Goal: Information Seeking & Learning: Check status

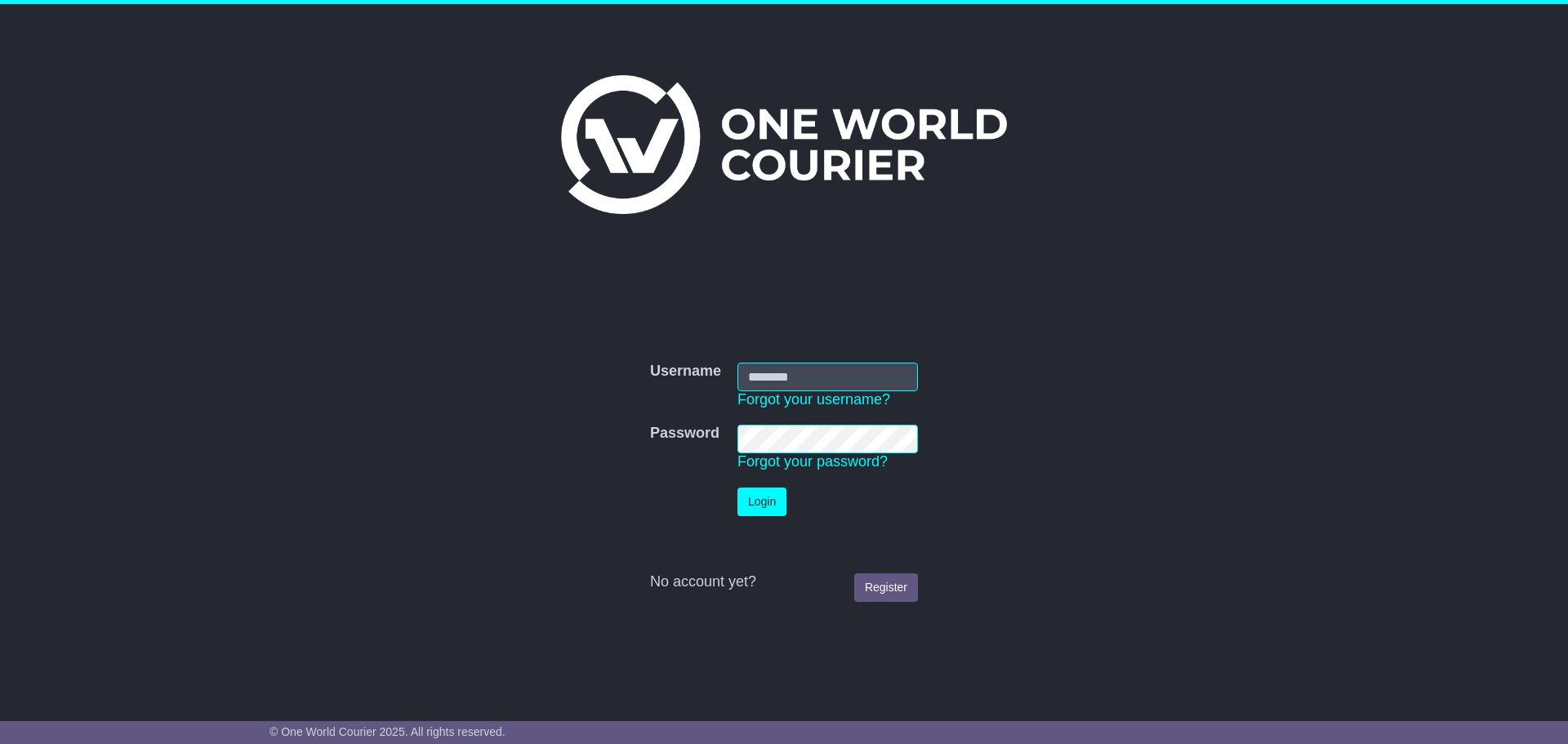
type input "**********"
click at [773, 510] on button "Login" at bounding box center [762, 502] width 49 height 29
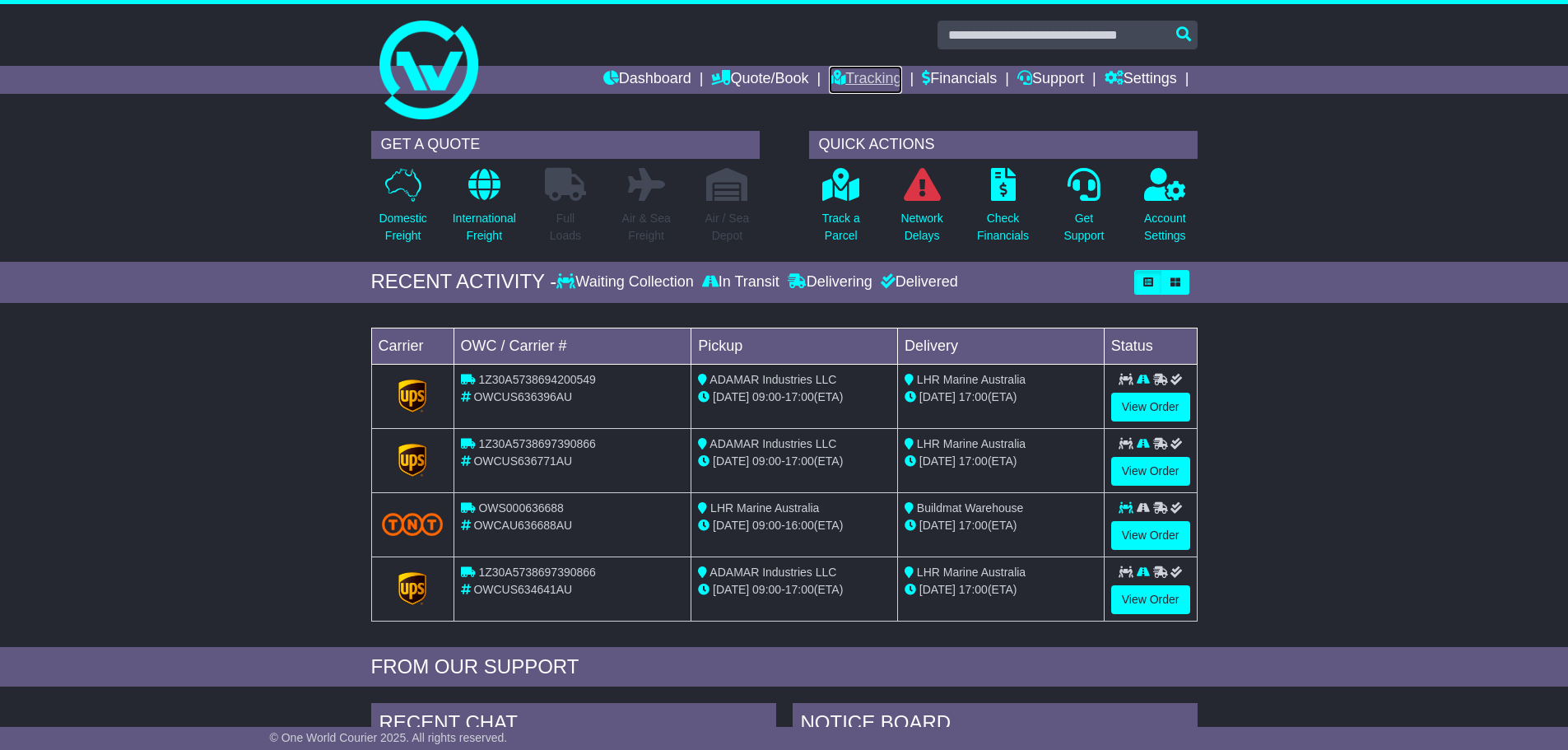
click at [839, 78] on link "Tracking" at bounding box center [865, 80] width 72 height 28
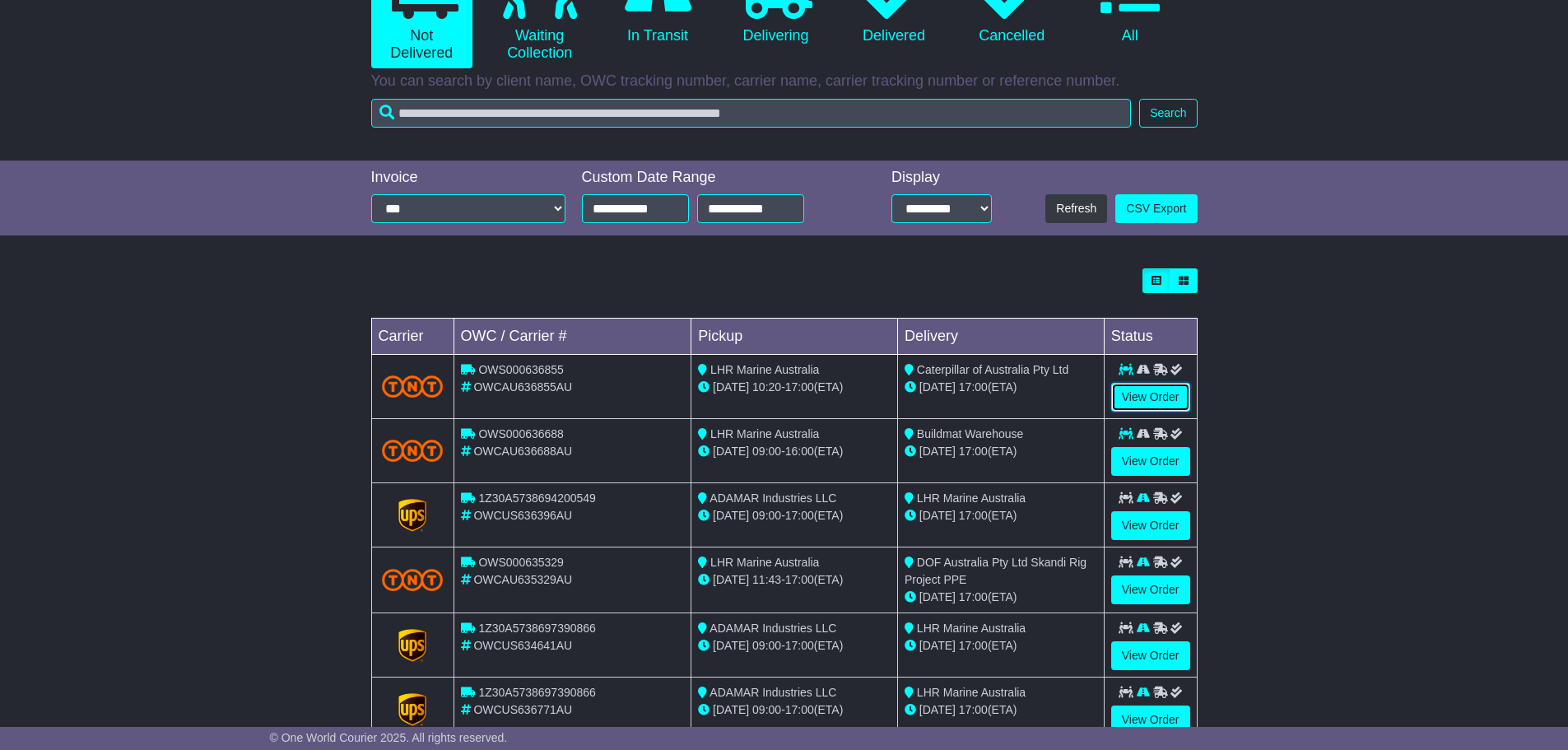
scroll to position [247, 0]
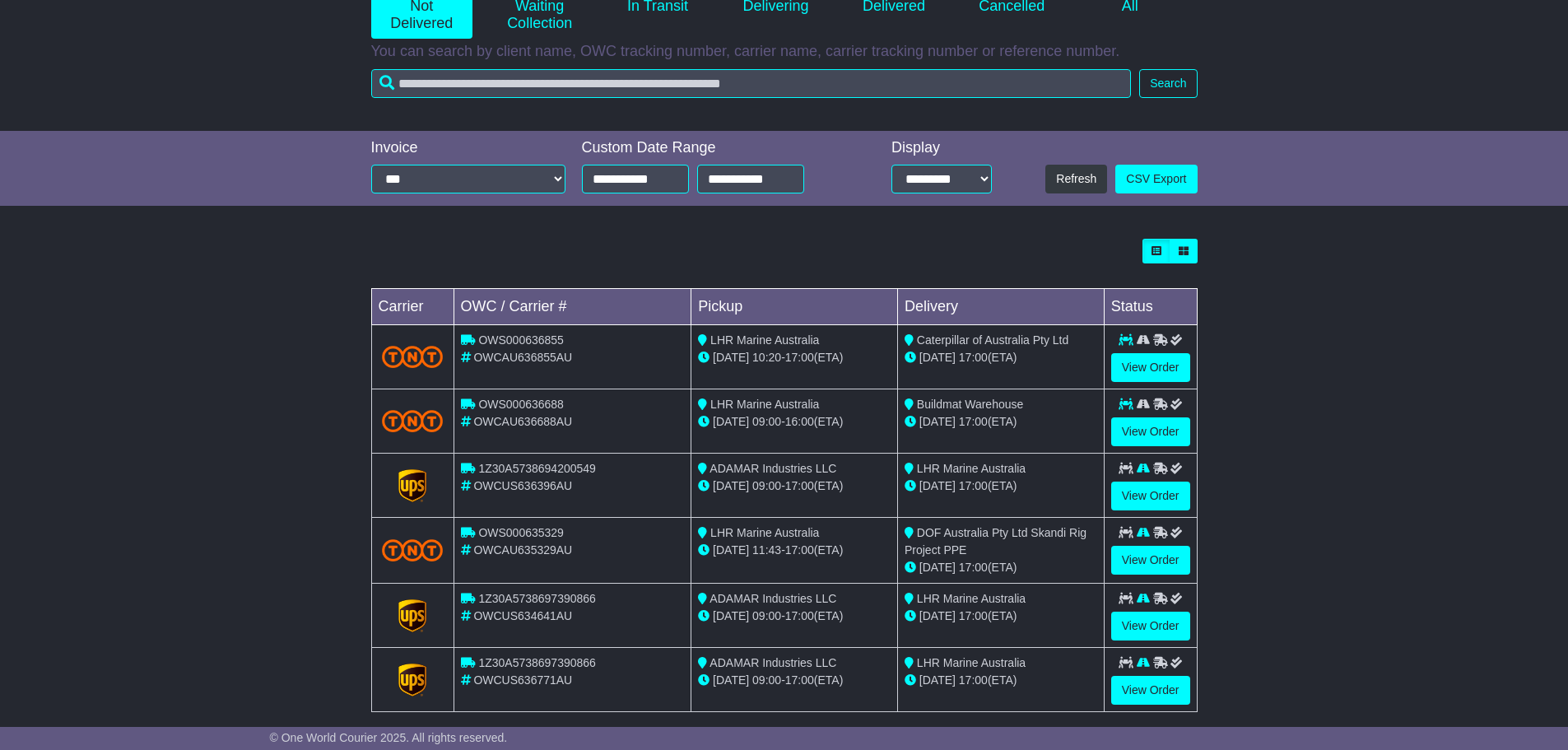
click at [1307, 361] on div "Loading... No bookings found Carrier OWC / Carrier # Pickup Delivery Status OWS…" at bounding box center [784, 483] width 1568 height 507
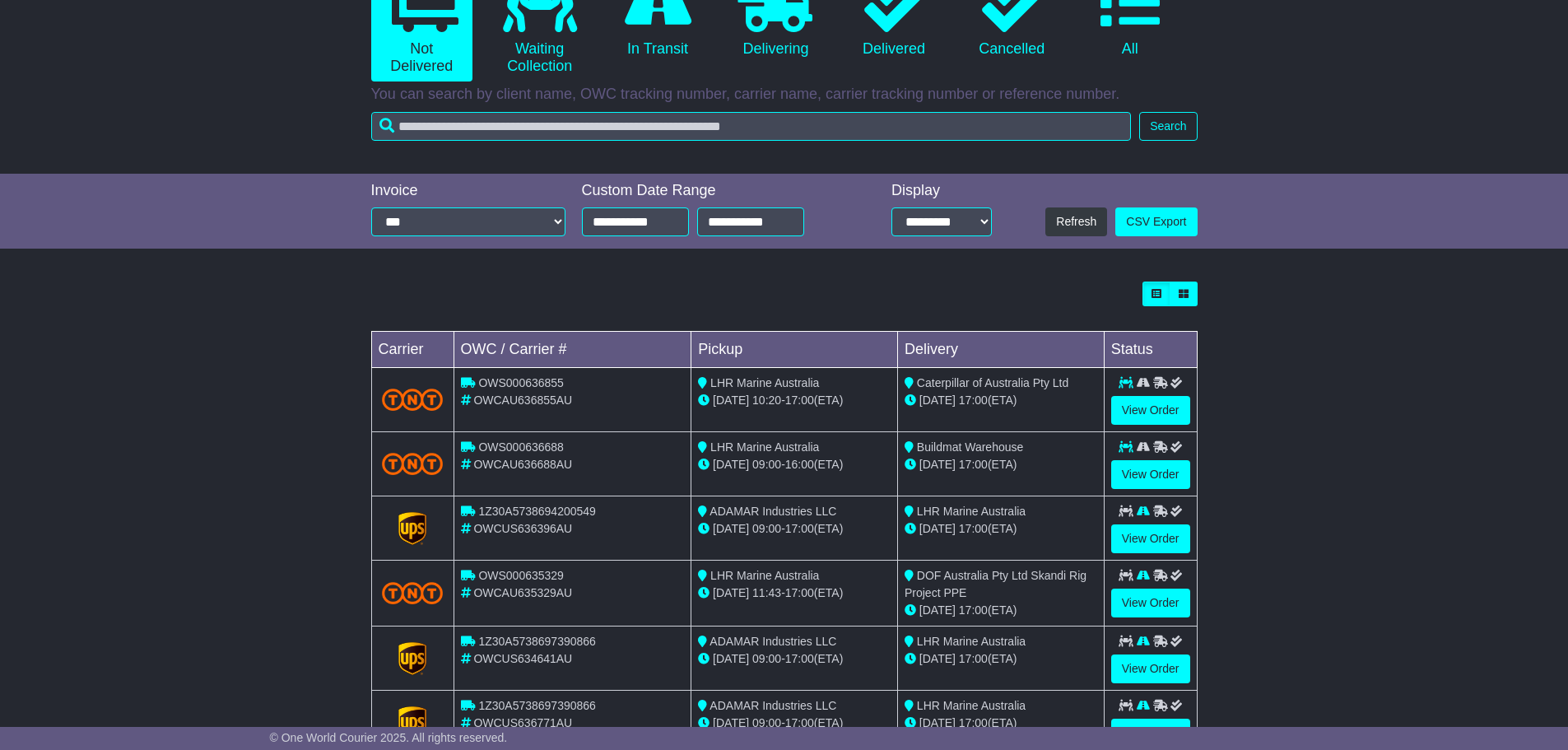
scroll to position [164, 0]
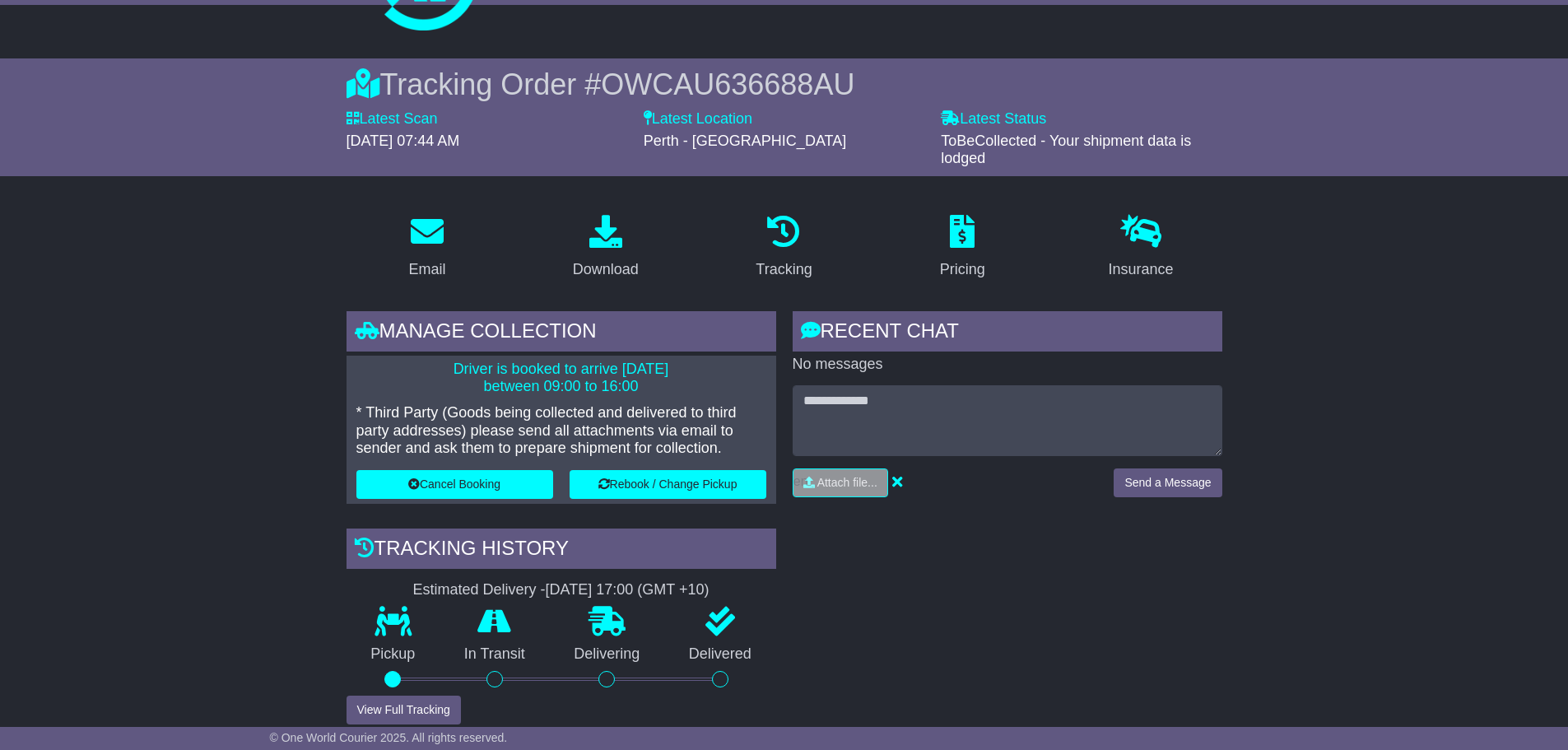
scroll to position [82, 0]
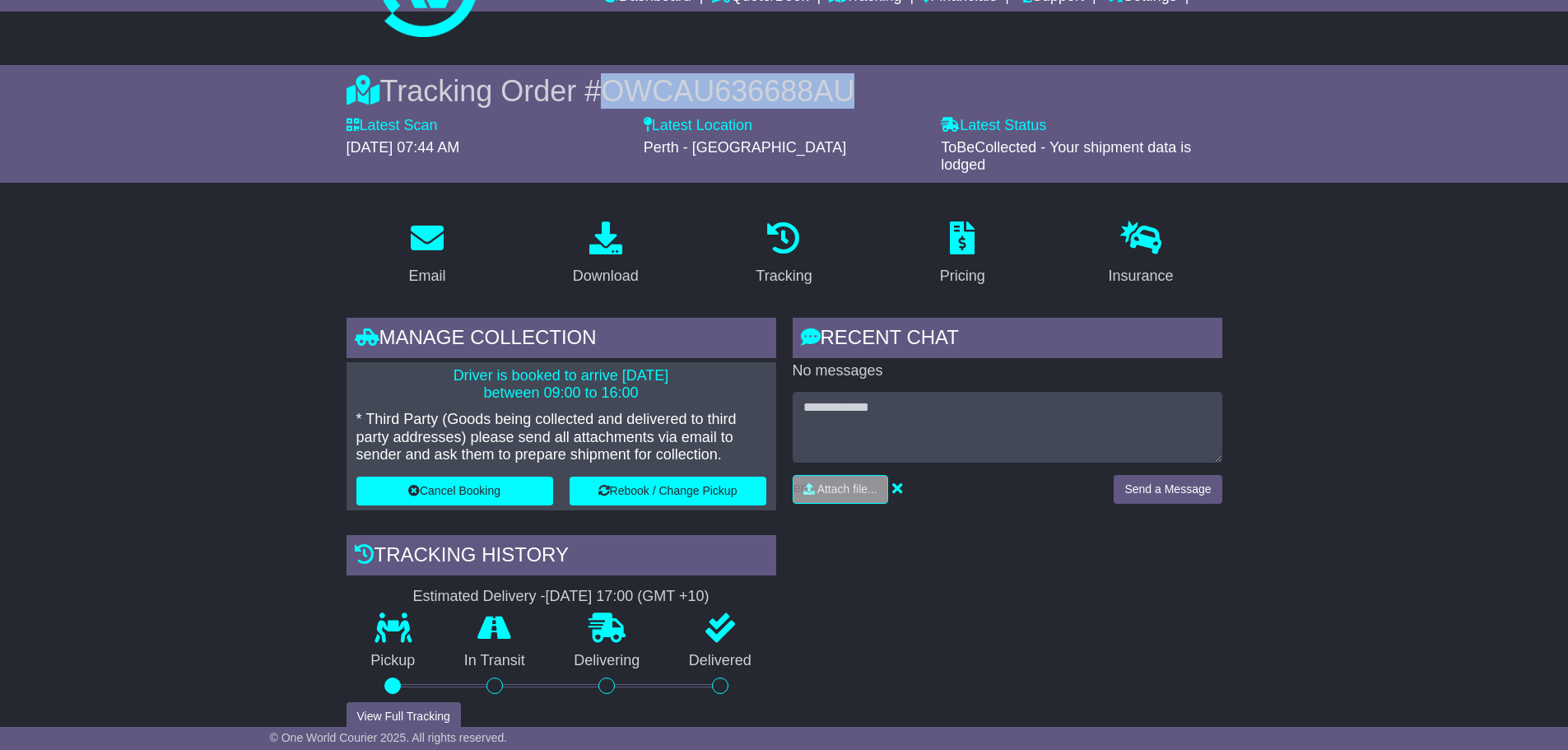
drag, startPoint x: 868, startPoint y: 91, endPoint x: 618, endPoint y: 89, distance: 250.0
click at [618, 89] on div "Tracking Order # OWCAU636688AU" at bounding box center [785, 90] width 876 height 35
copy span "OWCAU636688AU"
click at [864, 140] on div "Perth - Welshpool" at bounding box center [784, 148] width 281 height 18
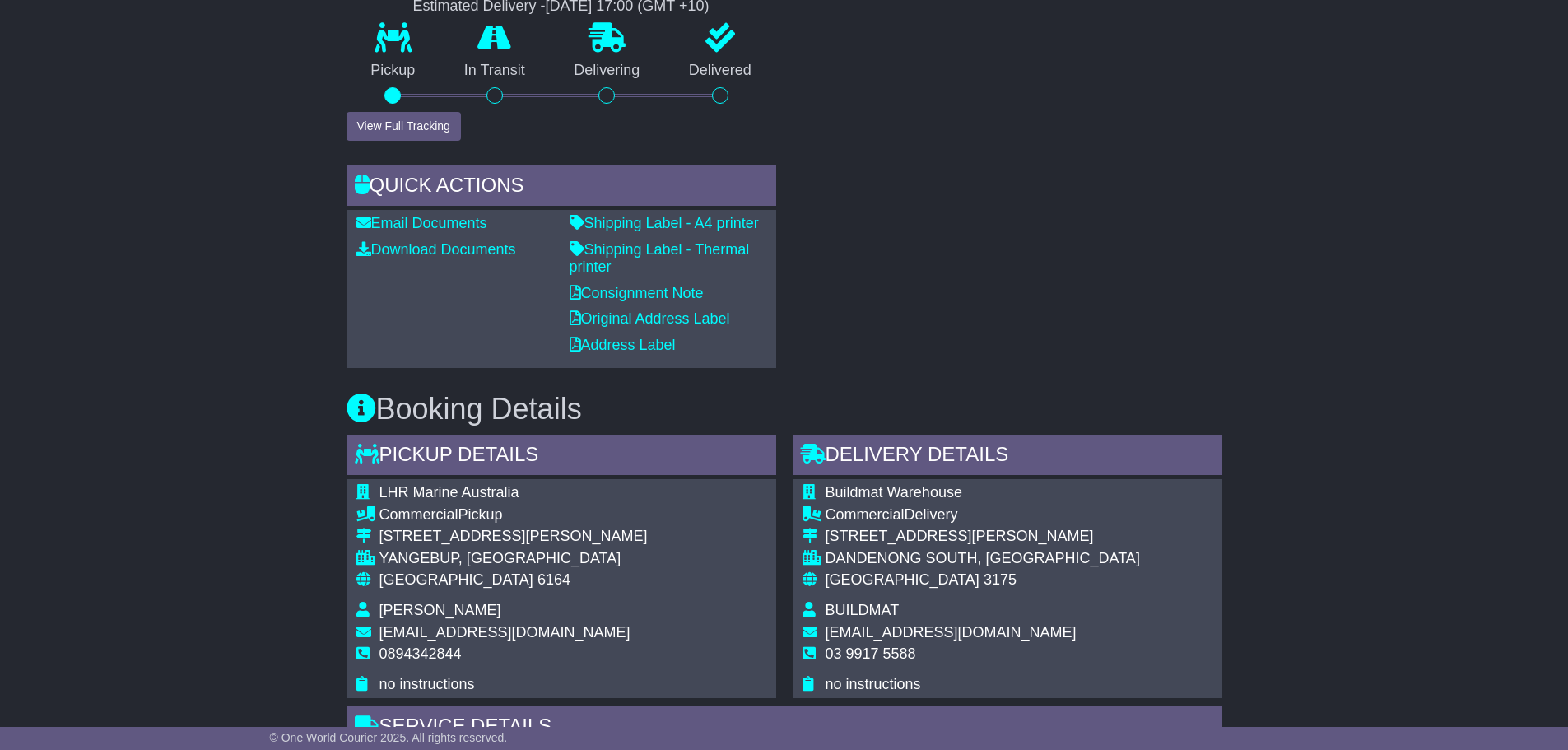
scroll to position [823, 0]
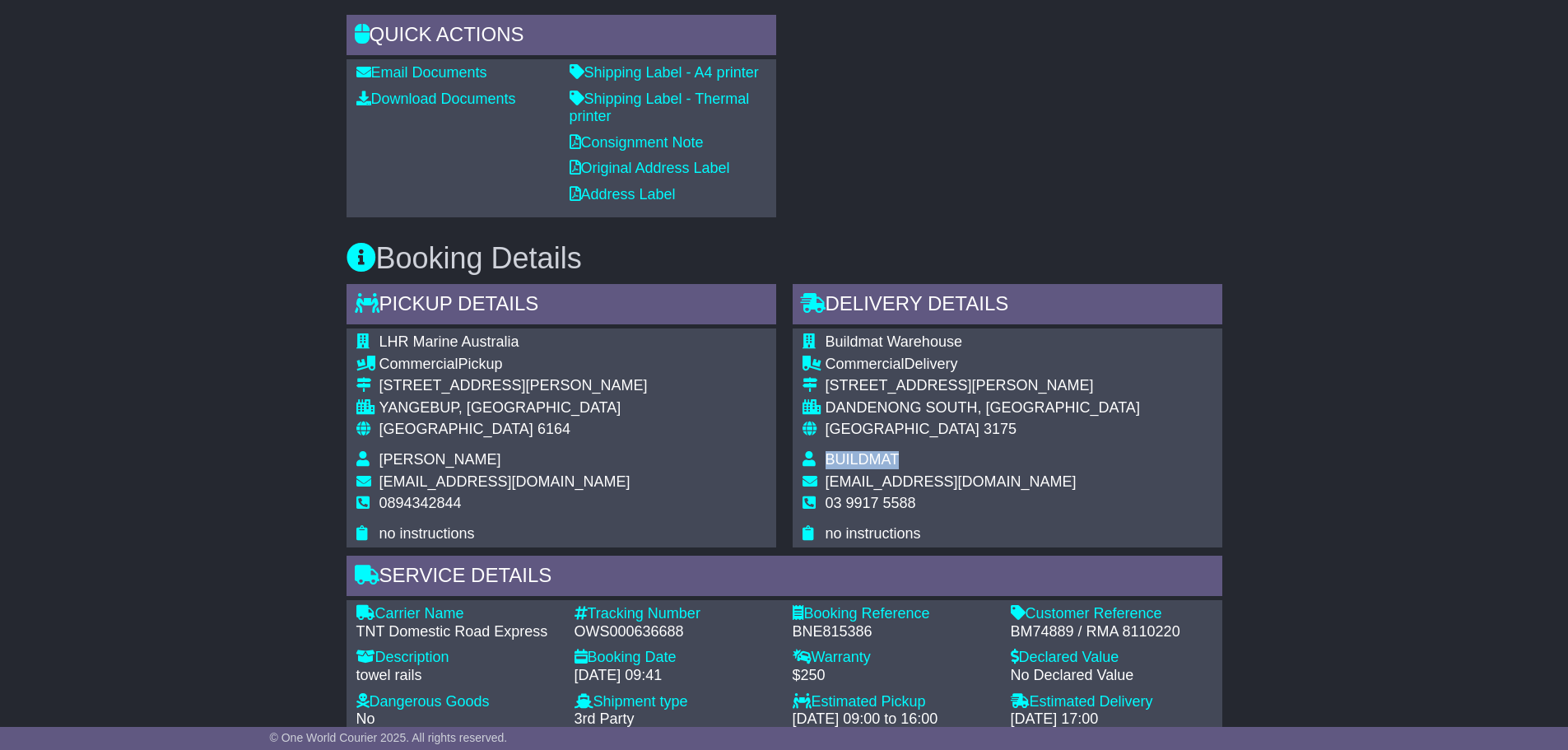
drag, startPoint x: 854, startPoint y: 459, endPoint x: 824, endPoint y: 459, distance: 30.0
click at [824, 459] on tr "BUILDMAT" at bounding box center [971, 462] width 338 height 23
drag, startPoint x: 977, startPoint y: 408, endPoint x: 816, endPoint y: 406, distance: 161.0
click at [815, 409] on tr "DANDENONG SOUTH, VIC" at bounding box center [971, 410] width 338 height 23
copy tr "DANDENONG SOUTH"
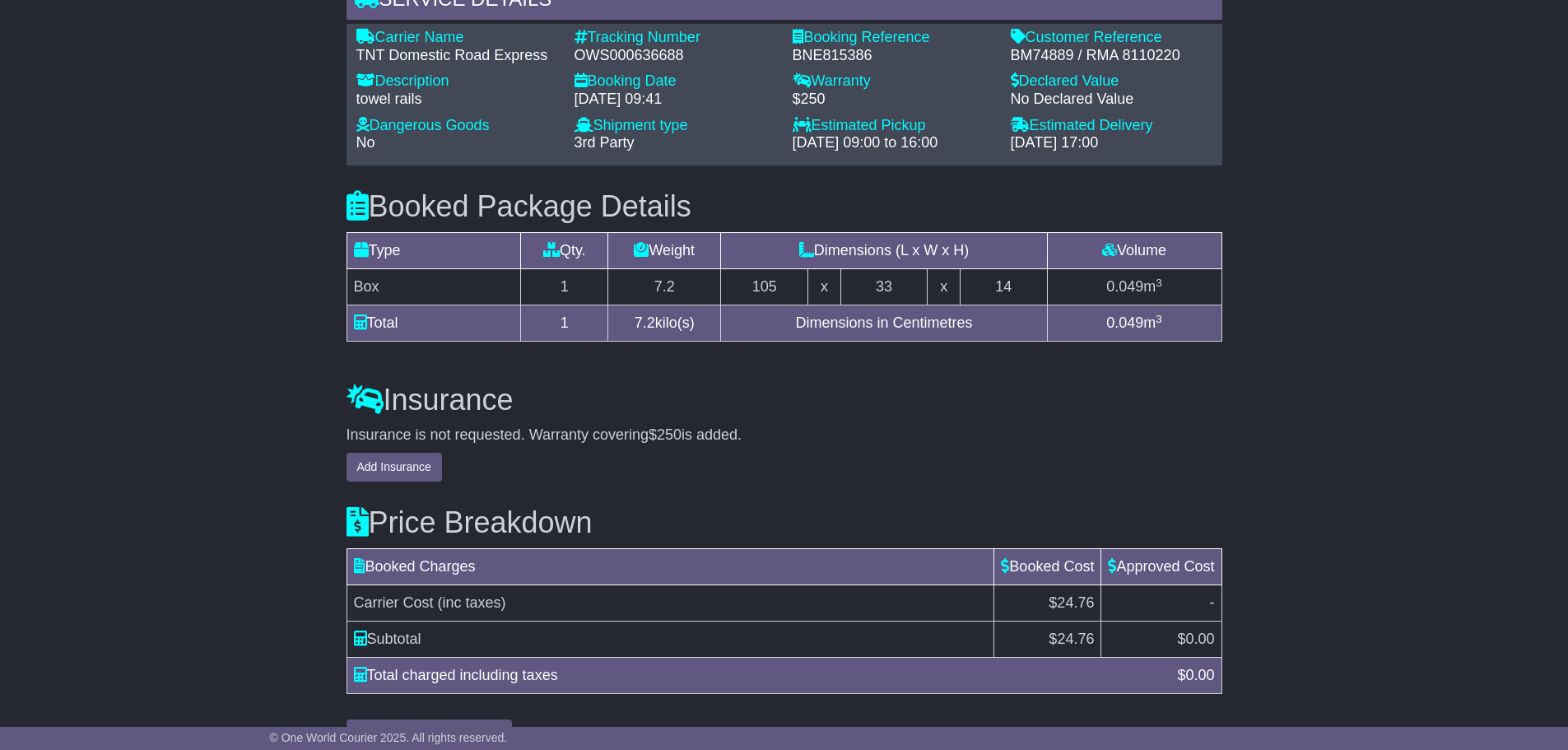
scroll to position [1439, 0]
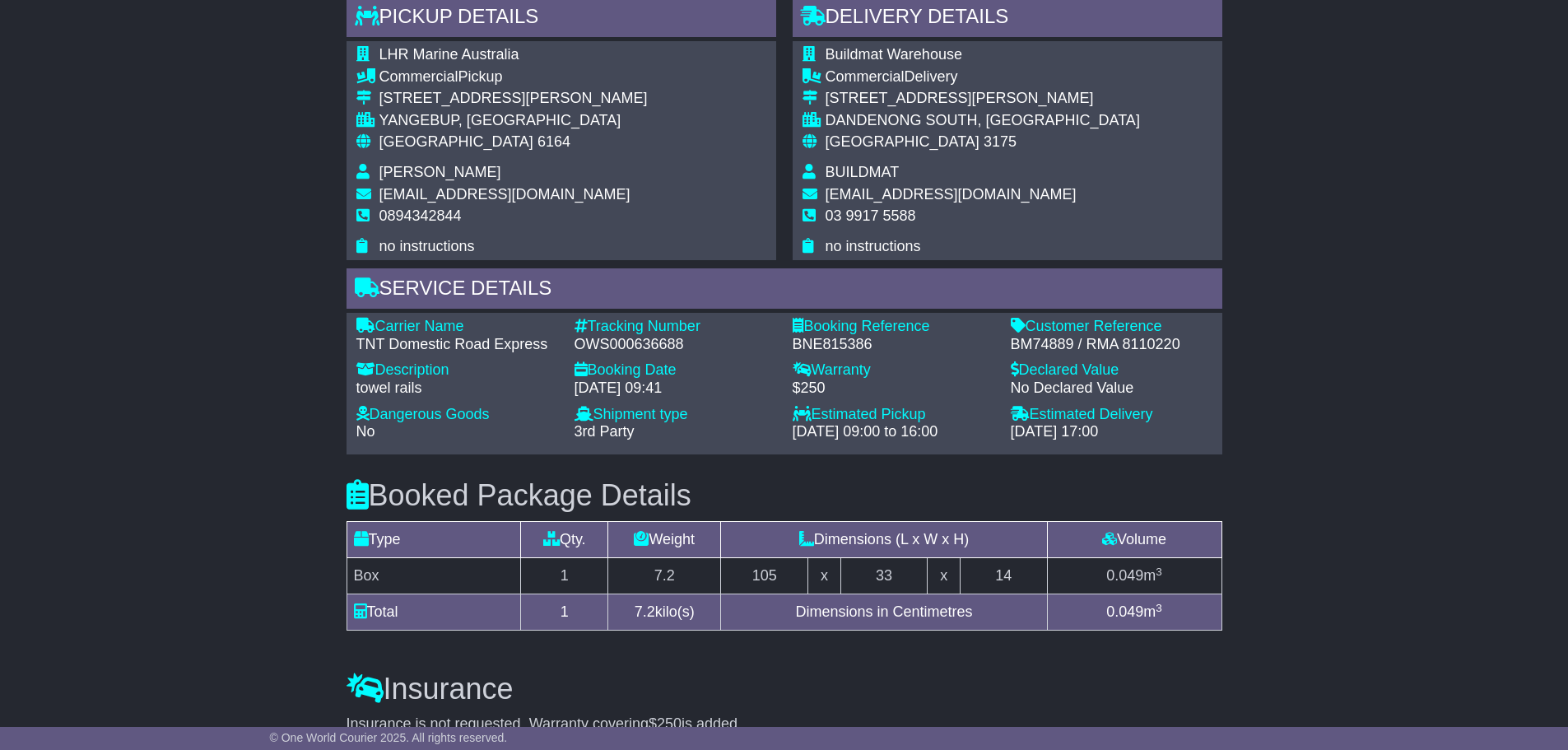
scroll to position [1110, 0]
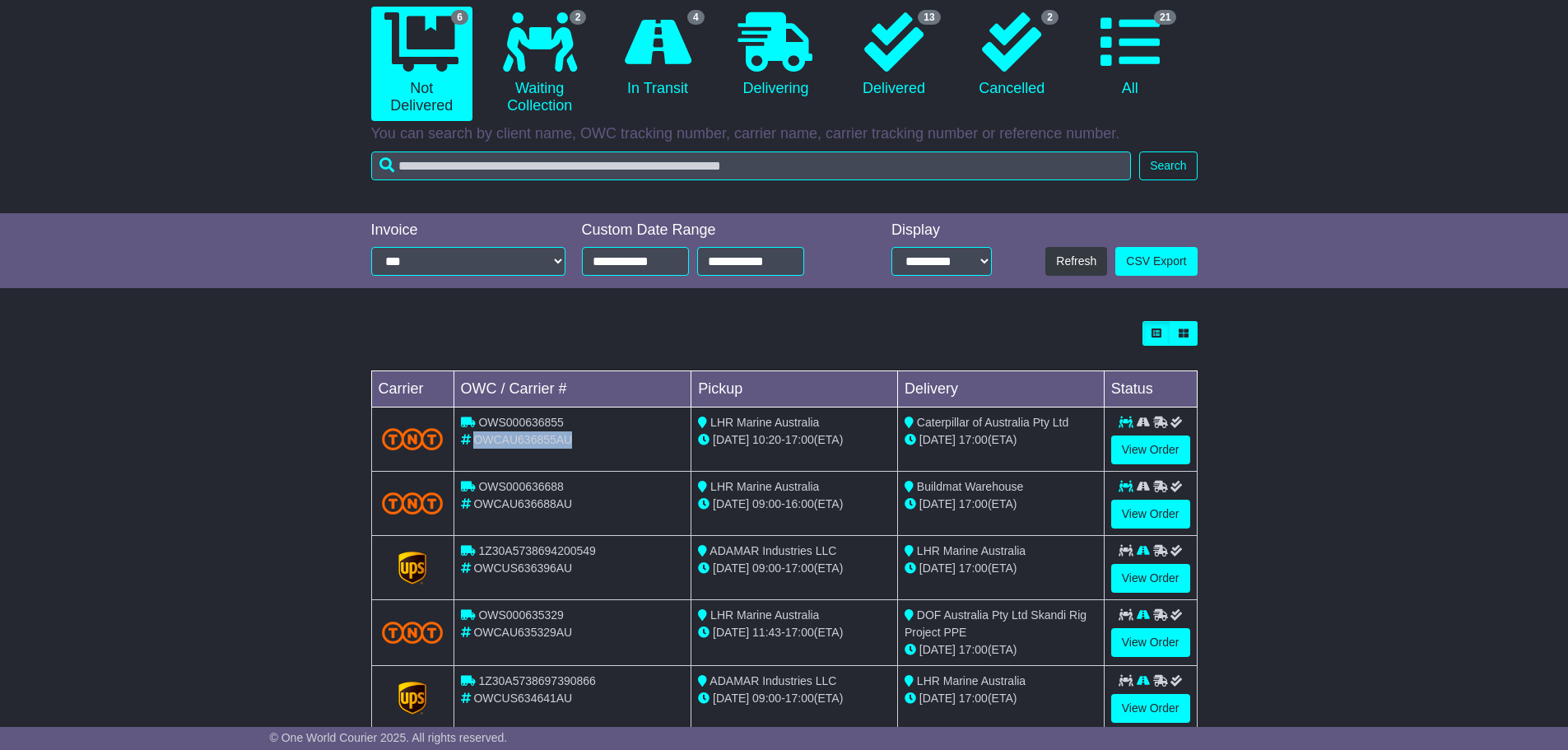
drag, startPoint x: 623, startPoint y: 438, endPoint x: 472, endPoint y: 442, distance: 151.1
click at [472, 442] on div "OWCAU636855AU" at bounding box center [573, 440] width 224 height 17
copy span "OWCAU636855AU"
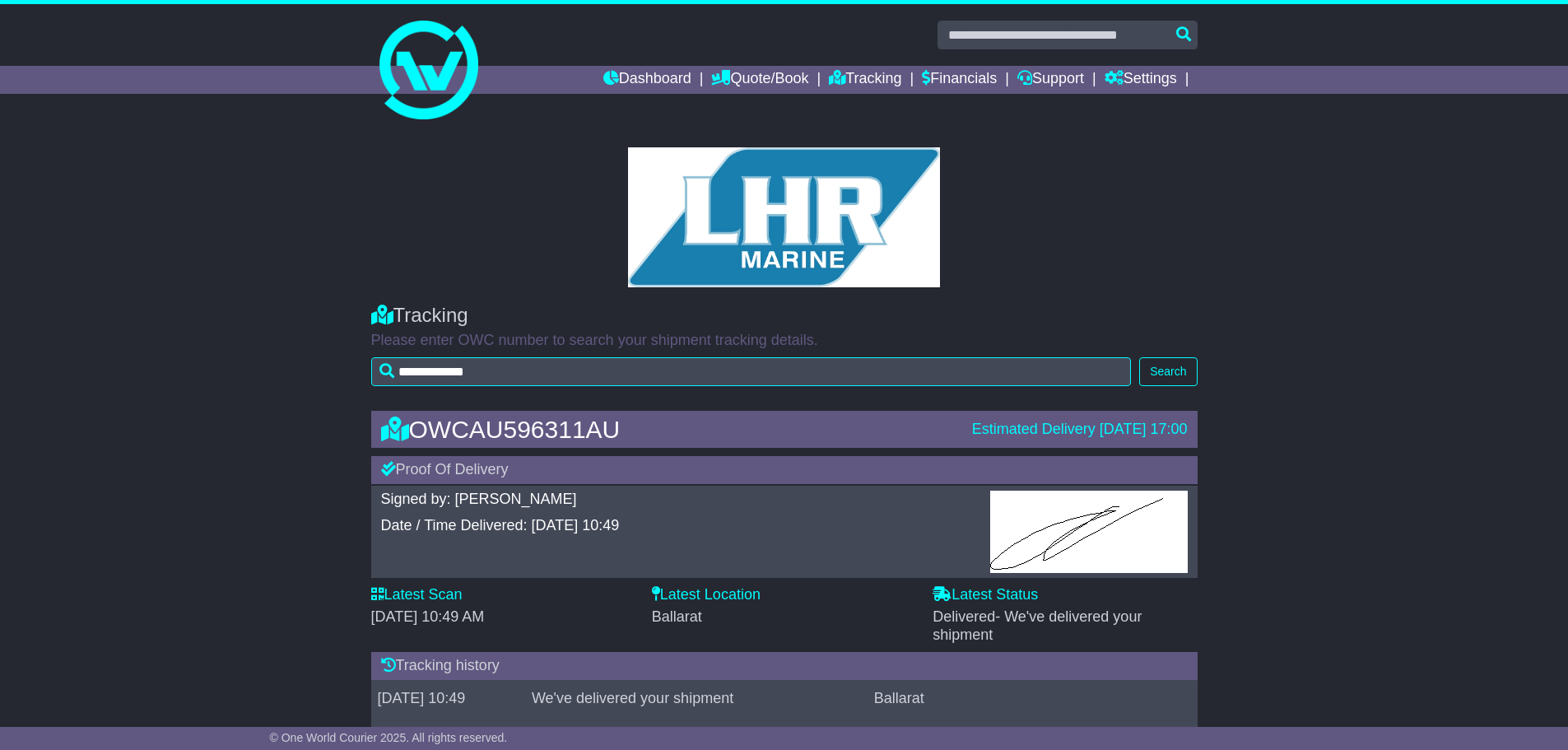
drag, startPoint x: 537, startPoint y: 380, endPoint x: 405, endPoint y: 385, distance: 132.1
click at [405, 385] on div "**********" at bounding box center [784, 341] width 843 height 107
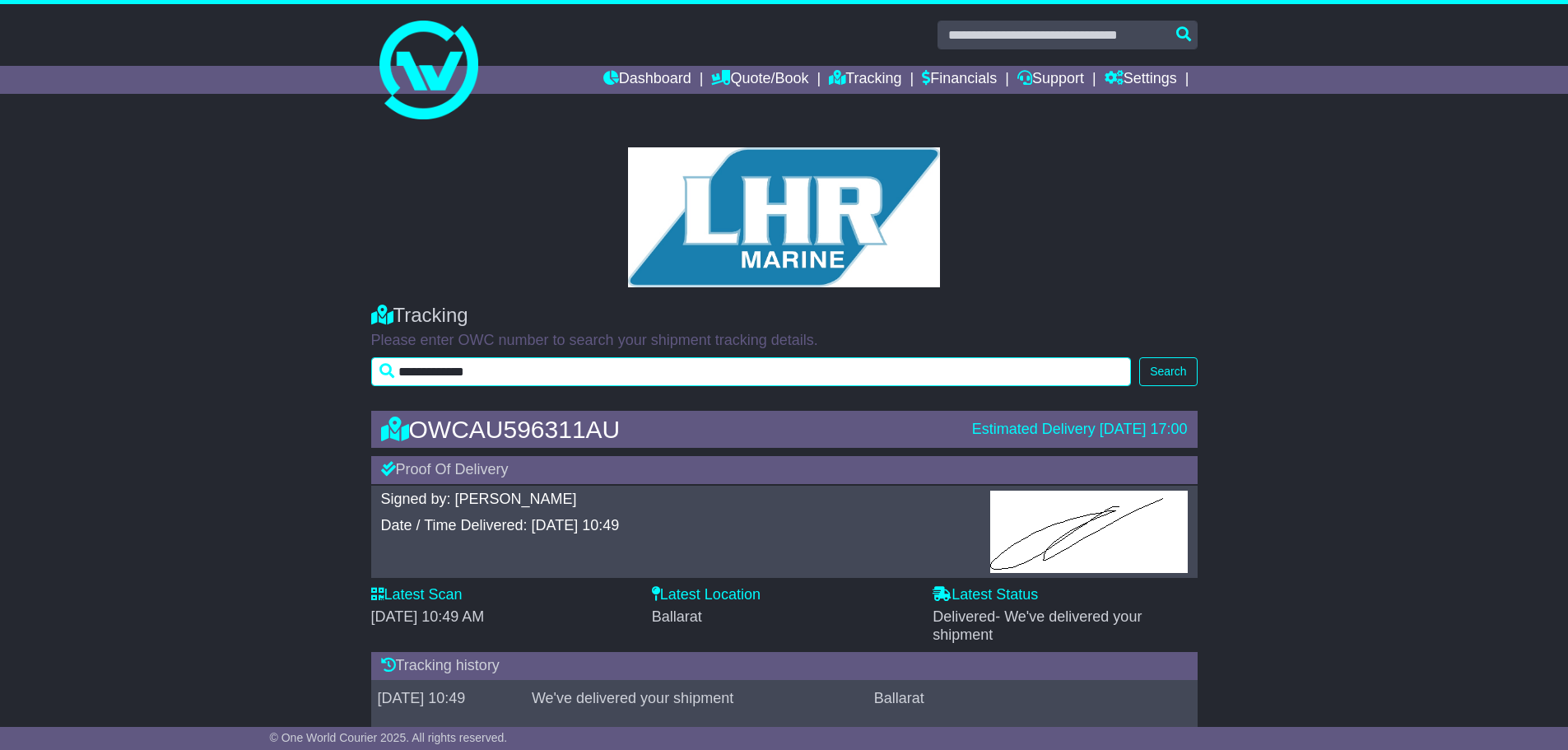
drag, startPoint x: 539, startPoint y: 371, endPoint x: 352, endPoint y: 384, distance: 187.5
click at [352, 384] on div "**********" at bounding box center [784, 341] width 1568 height 107
paste input "text"
type input "**********"
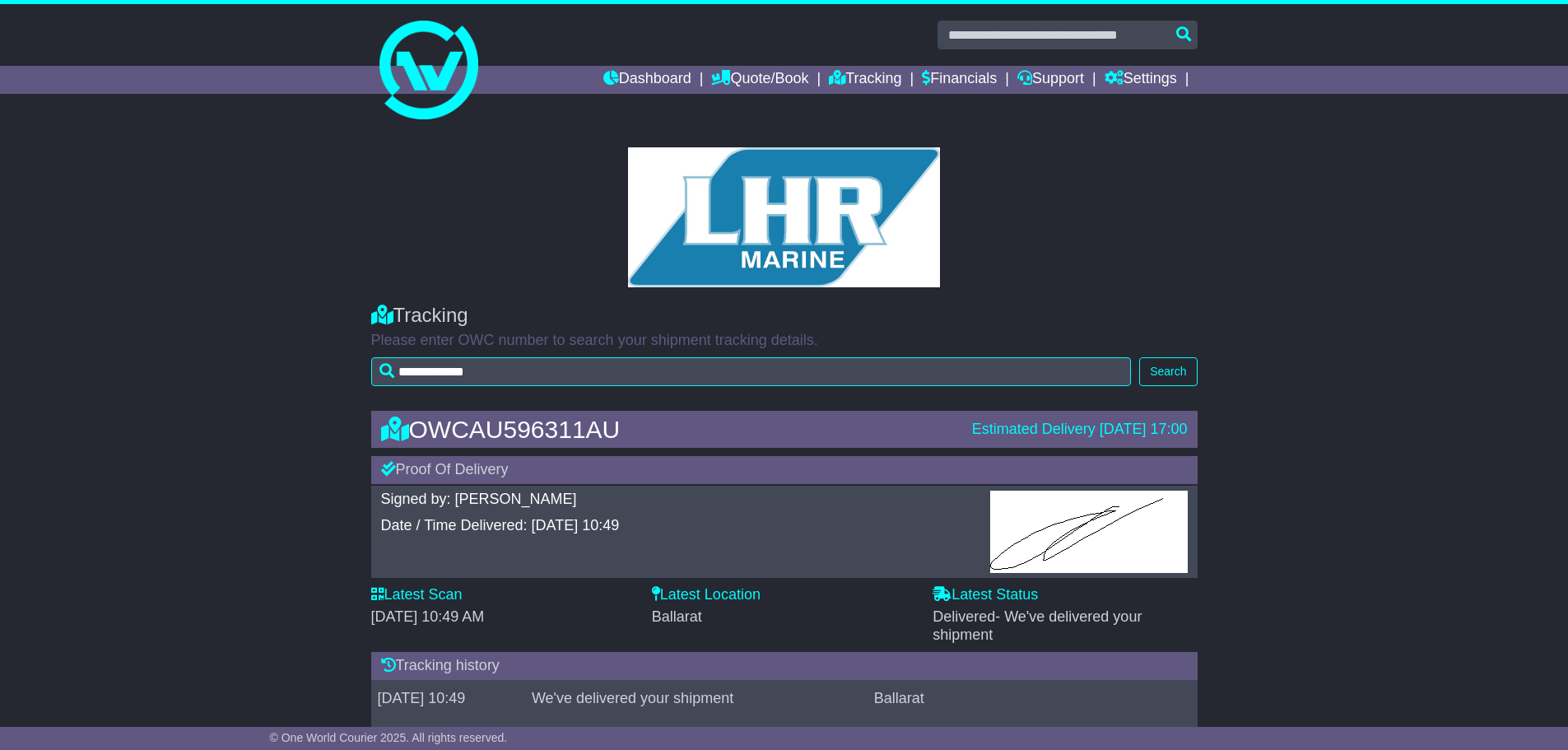
click at [1200, 371] on div "**********" at bounding box center [784, 341] width 843 height 107
click at [1188, 371] on button "Search" at bounding box center [1168, 371] width 58 height 29
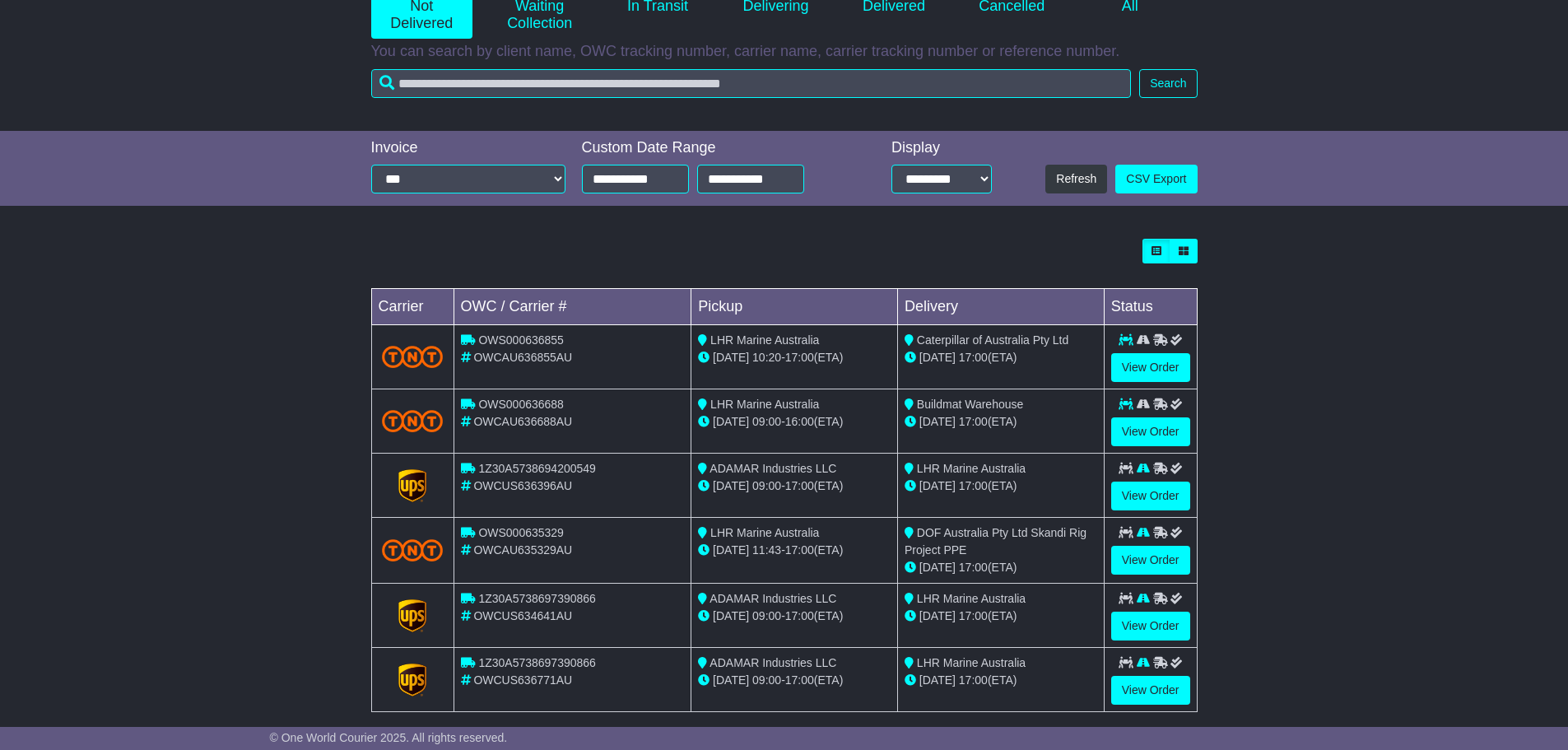
click at [725, 445] on td "LHR Marine Australia [DATE] 09:00 - 16:00 (ETA)" at bounding box center [794, 421] width 207 height 64
click at [540, 488] on span "OWCUS636396AU" at bounding box center [522, 485] width 98 height 14
